Goal: Navigation & Orientation: Find specific page/section

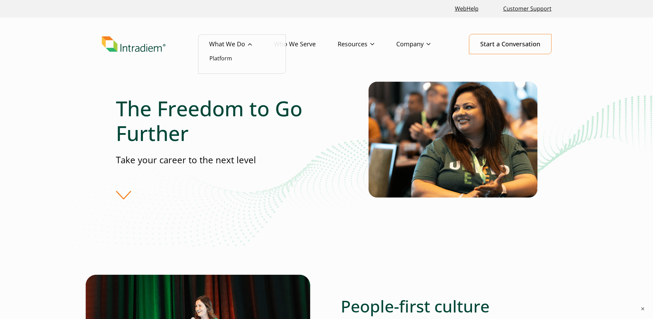
click at [227, 45] on link "What We Do" at bounding box center [241, 44] width 65 height 20
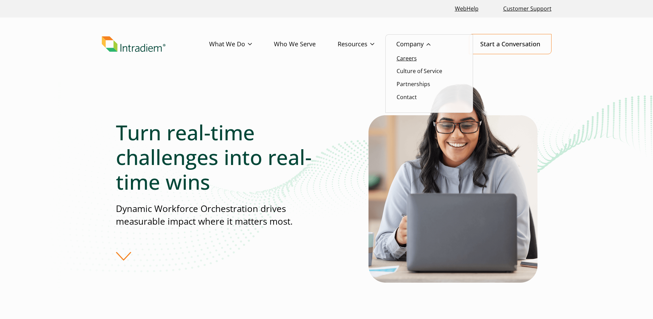
click at [407, 59] on link "Careers" at bounding box center [407, 59] width 20 height 8
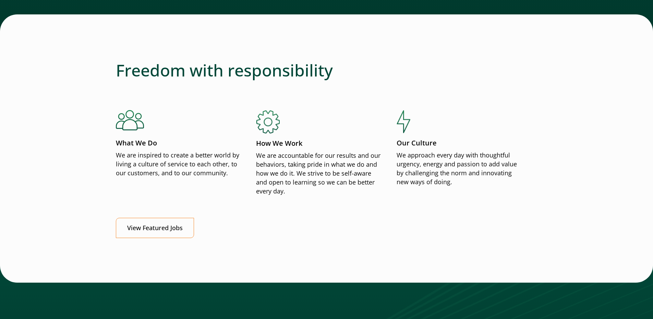
scroll to position [857, 0]
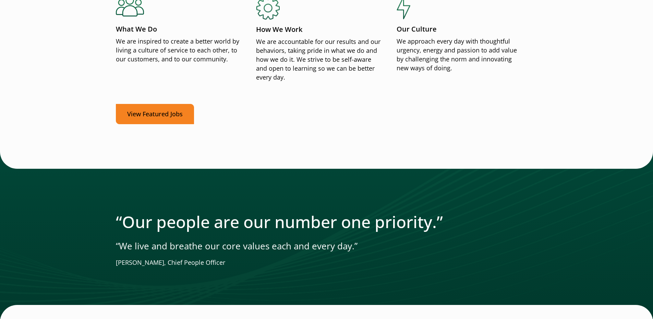
click at [150, 115] on link "View Featured Jobs" at bounding box center [155, 114] width 78 height 20
